Goal: Information Seeking & Learning: Understand process/instructions

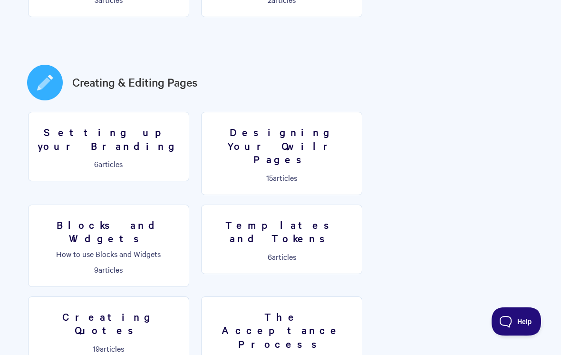
scroll to position [459, 0]
click at [183, 218] on h3 "Blocks and Widgets" at bounding box center [108, 231] width 149 height 27
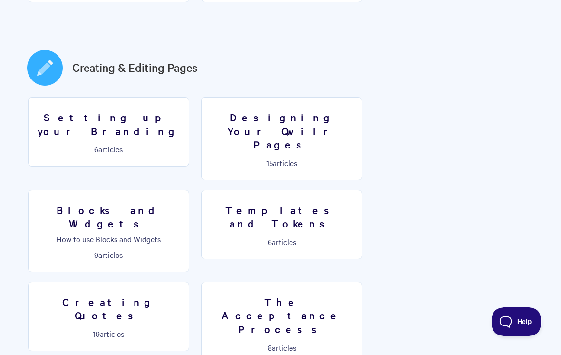
click at [189, 282] on link "Creating Quotes 19 articles" at bounding box center [108, 316] width 161 height 69
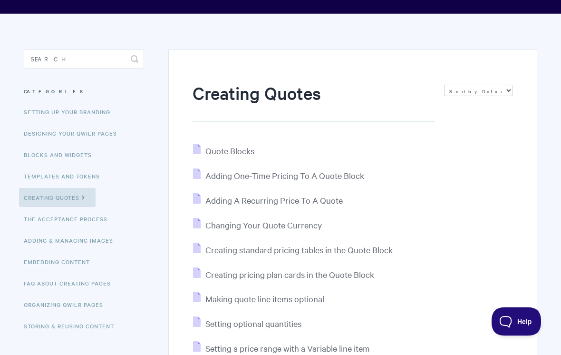
scroll to position [44, 0]
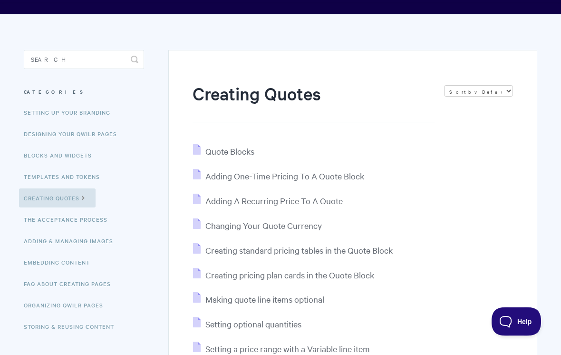
click at [236, 146] on span "Quote Blocks" at bounding box center [230, 151] width 49 height 11
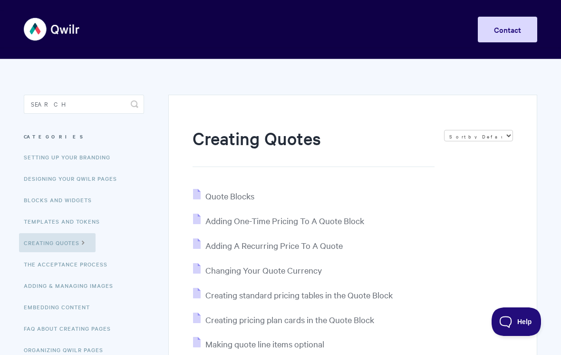
scroll to position [45, 0]
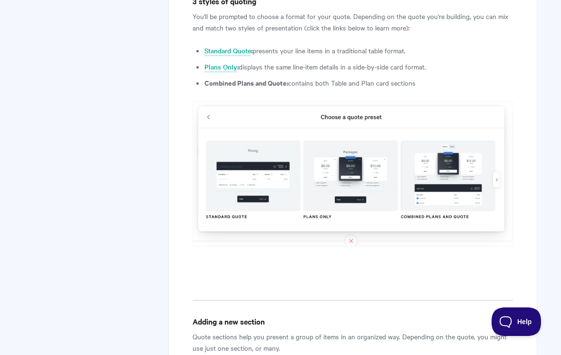
scroll to position [1204, 0]
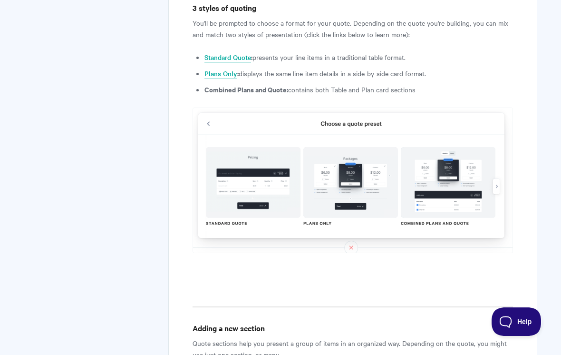
click at [233, 54] on link "Standard Quote" at bounding box center [228, 57] width 47 height 10
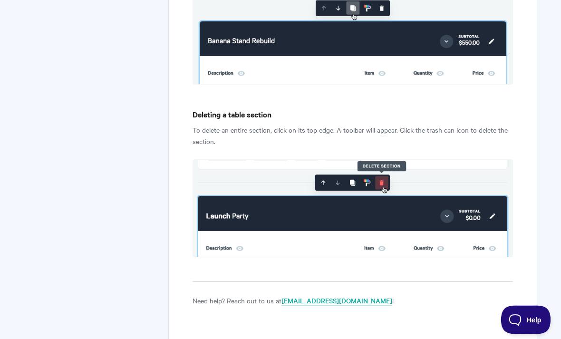
scroll to position [3054, 0]
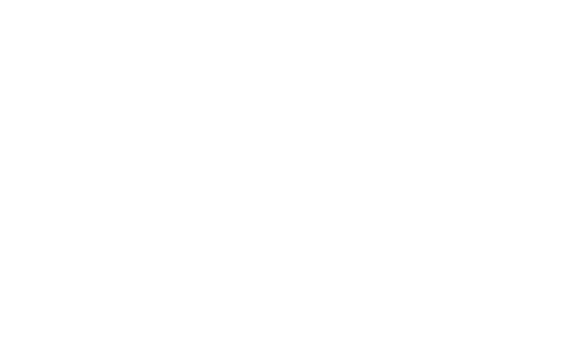
scroll to position [473, 0]
